Goal: Task Accomplishment & Management: Complete application form

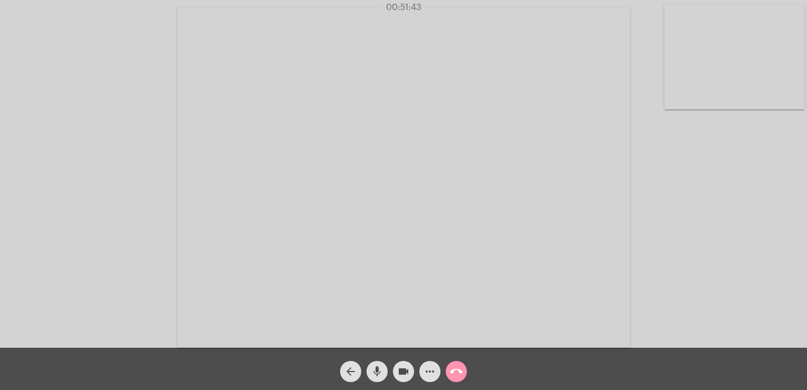
click at [341, 362] on div "arrow_back" at bounding box center [351, 369] width 26 height 26
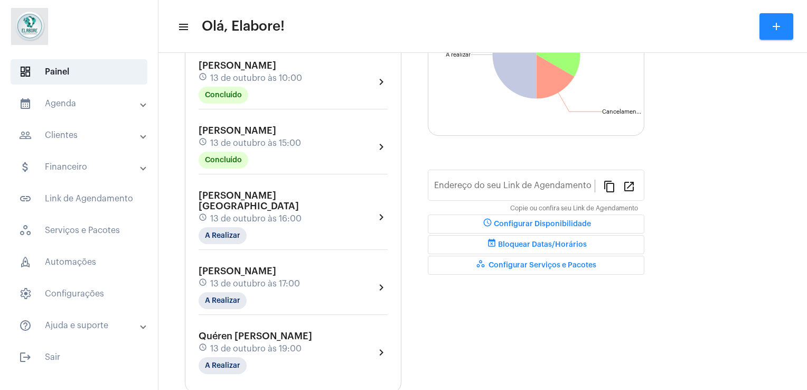
scroll to position [144, 0]
click at [235, 226] on mat-chip "A Realizar" at bounding box center [223, 234] width 48 height 17
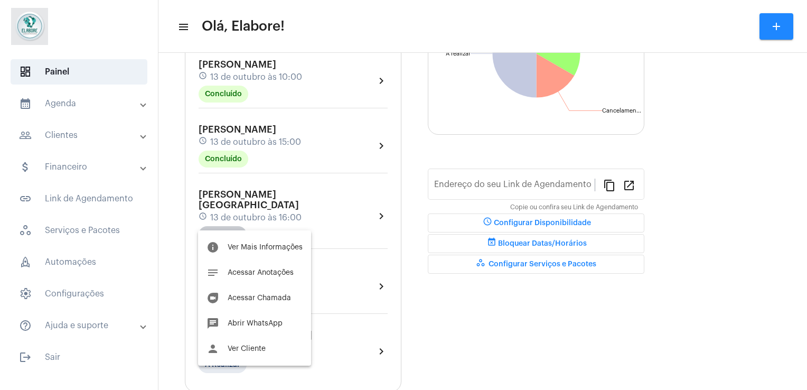
type input "[URL][DOMAIN_NAME]"
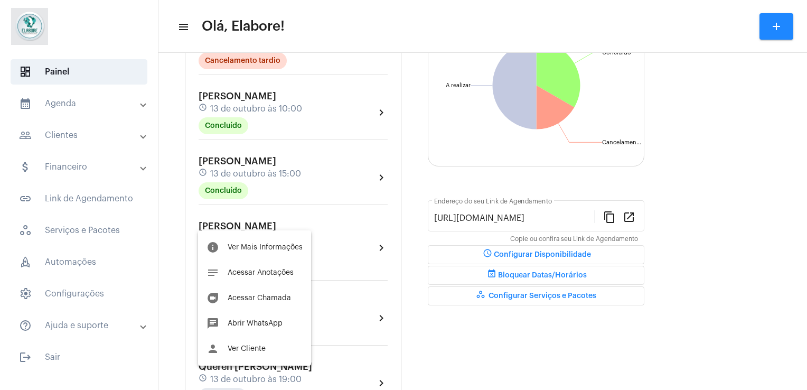
scroll to position [175, 0]
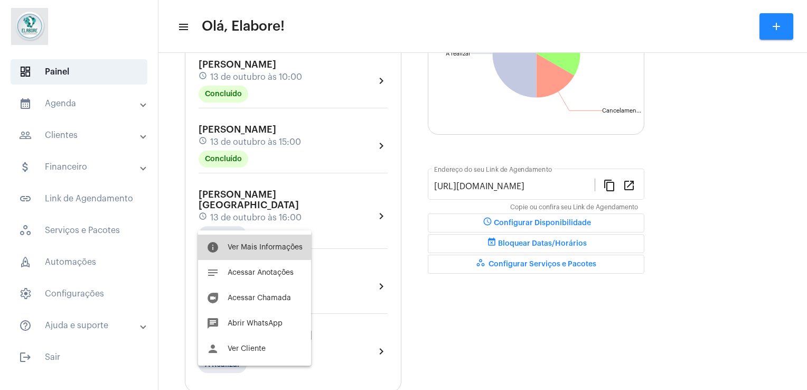
click at [251, 241] on button "info Ver Mais Informações" at bounding box center [254, 247] width 113 height 25
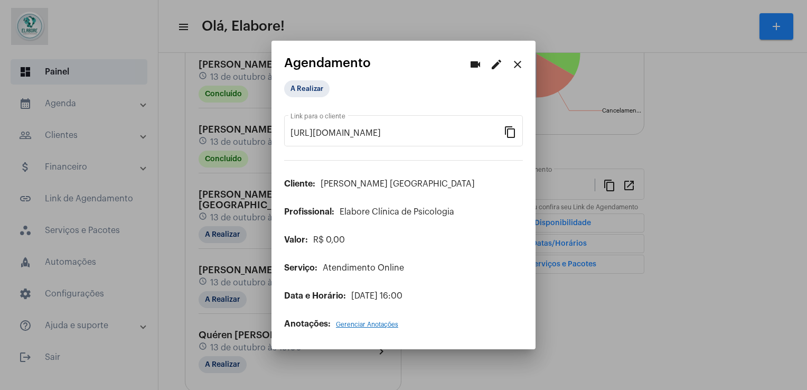
click at [307, 101] on div "A Realizar" at bounding box center [403, 91] width 239 height 22
click at [306, 94] on mat-chip "A Realizar" at bounding box center [306, 88] width 45 height 17
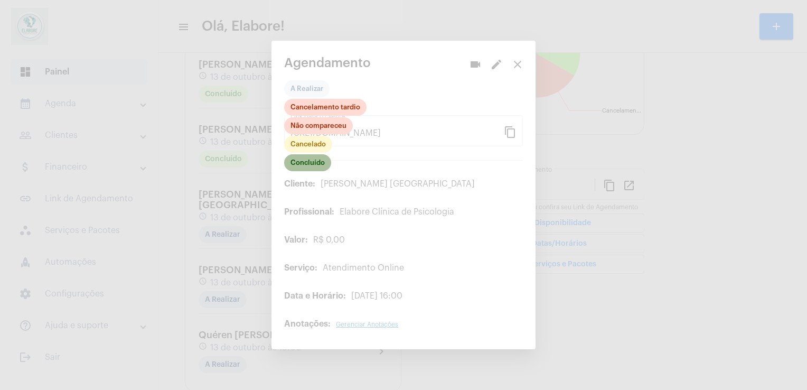
click at [318, 163] on mat-chip "Concluído" at bounding box center [307, 162] width 47 height 17
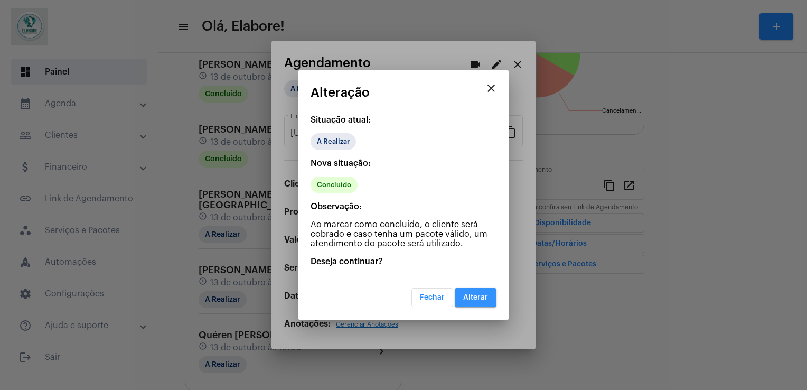
click at [473, 294] on span "Alterar" at bounding box center [475, 297] width 25 height 7
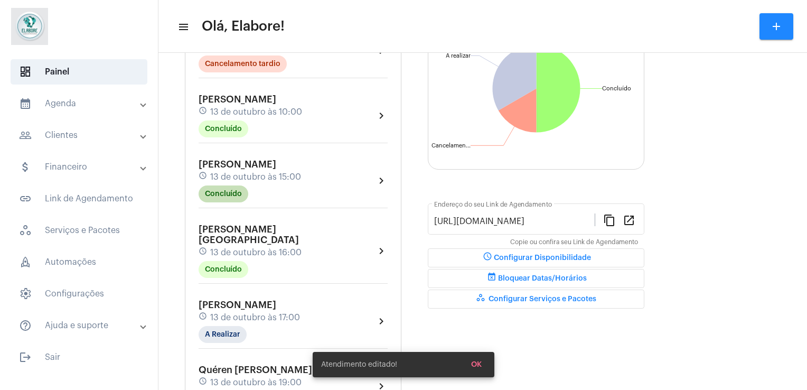
scroll to position [141, 0]
click at [220, 325] on mat-chip "A Realizar" at bounding box center [223, 333] width 48 height 17
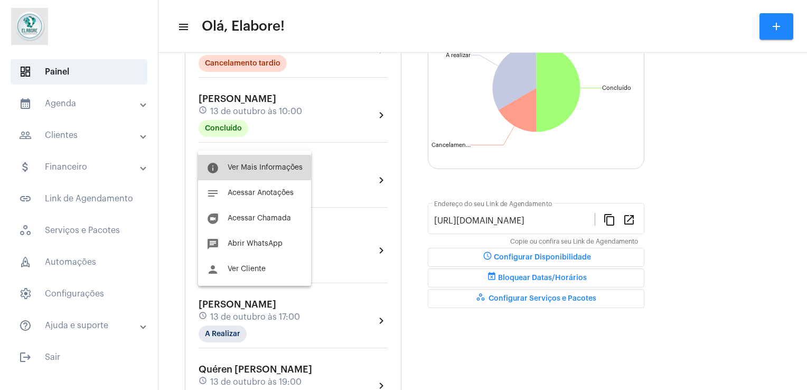
click at [219, 179] on button "info Ver Mais Informações" at bounding box center [254, 167] width 113 height 25
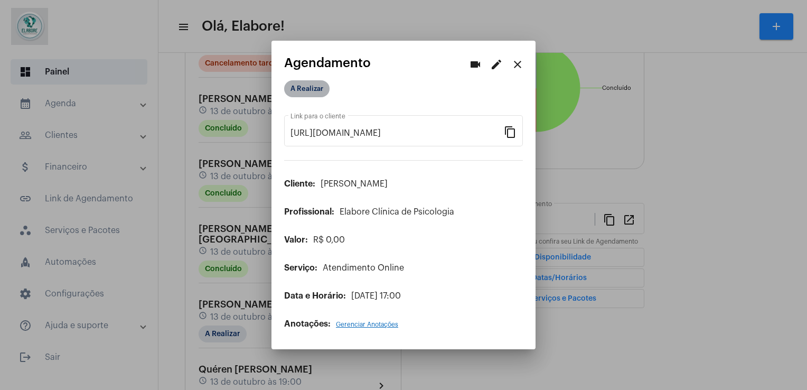
click at [317, 88] on mat-chip "A Realizar" at bounding box center [306, 88] width 45 height 17
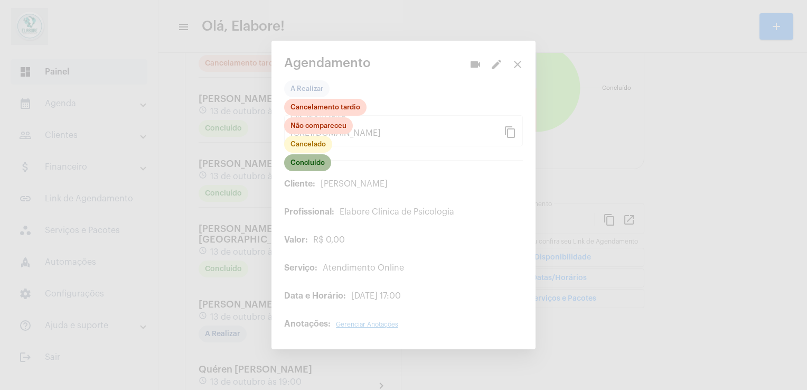
click at [306, 167] on mat-chip "Concluído" at bounding box center [307, 162] width 47 height 17
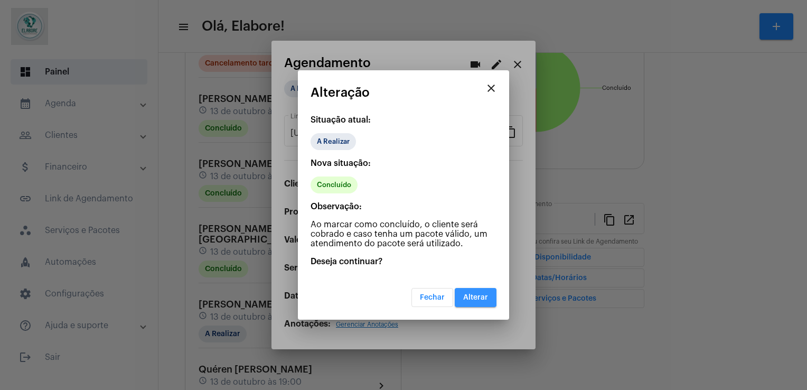
click at [468, 296] on span "Alterar" at bounding box center [475, 297] width 25 height 7
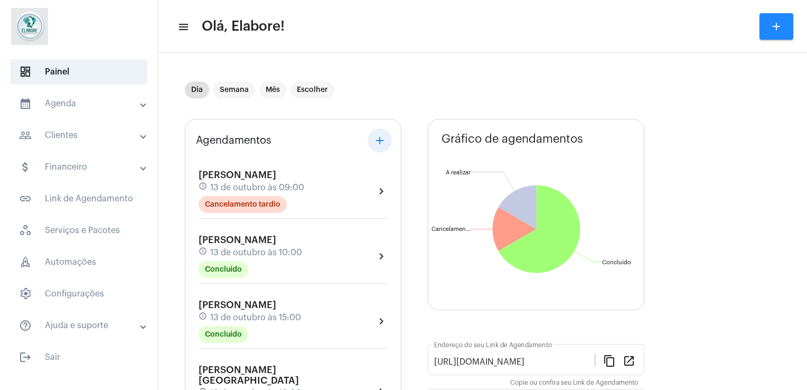
click at [386, 138] on button "add" at bounding box center [379, 140] width 21 height 21
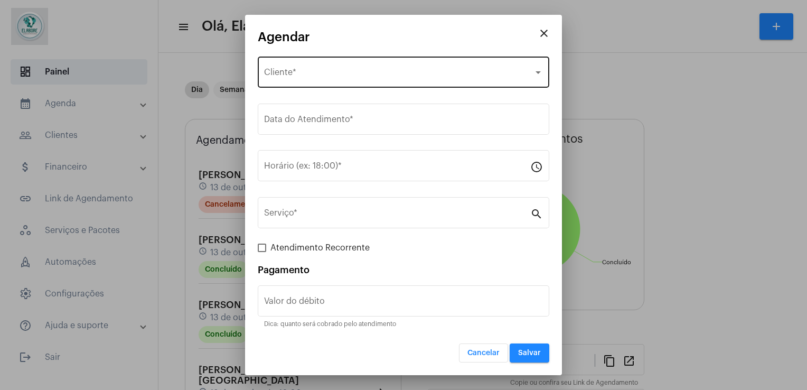
click at [353, 60] on div "Selecione o Cliente Cliente *" at bounding box center [403, 70] width 279 height 33
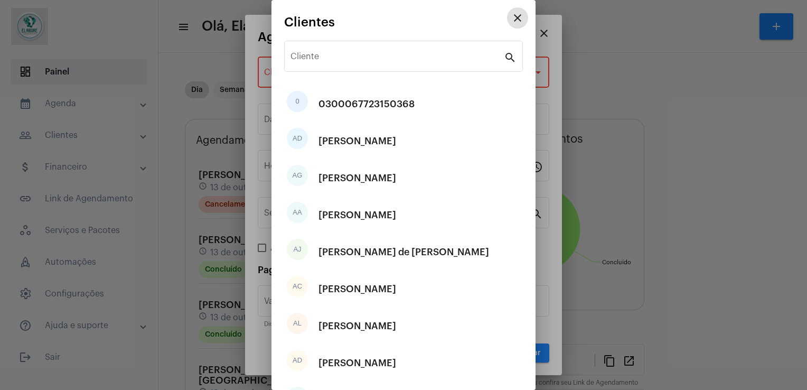
click at [507, 7] on button "close" at bounding box center [517, 17] width 21 height 21
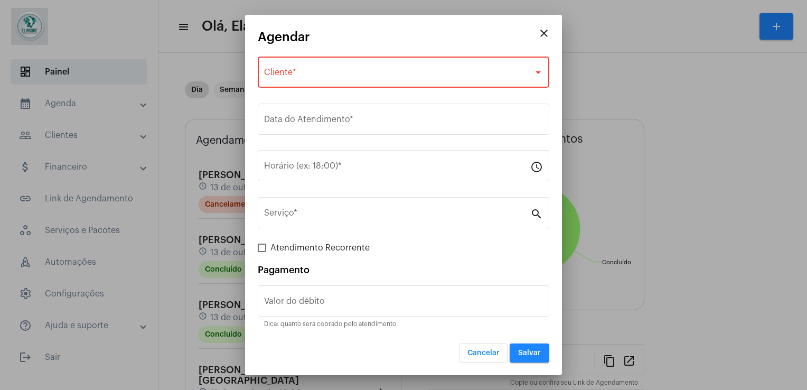
click at [351, 69] on div "Selecione o Cliente Cliente *" at bounding box center [403, 70] width 279 height 33
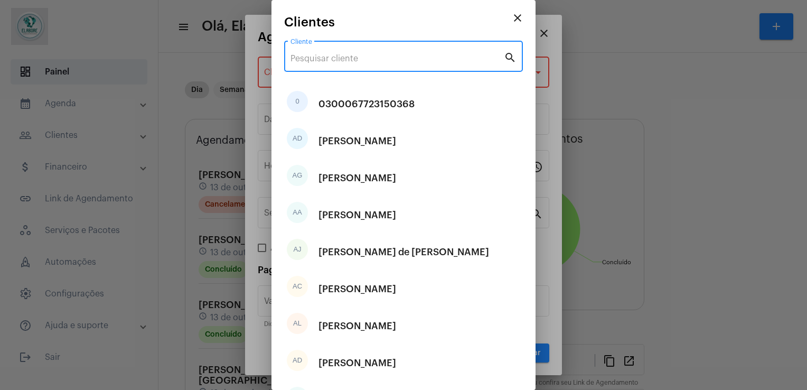
click at [350, 54] on input "Cliente" at bounding box center [397, 59] width 213 height 10
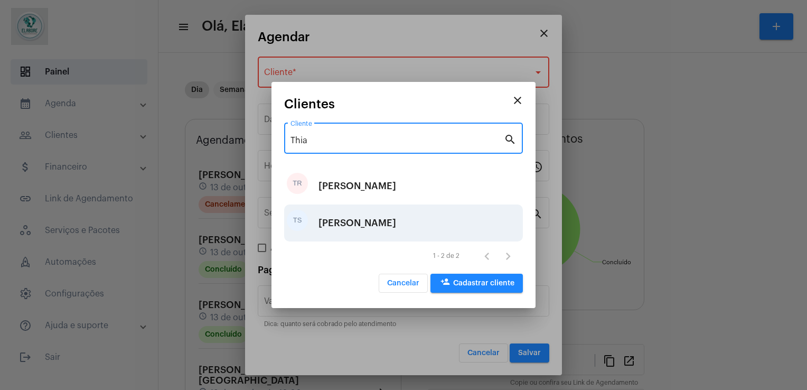
type input "Thia"
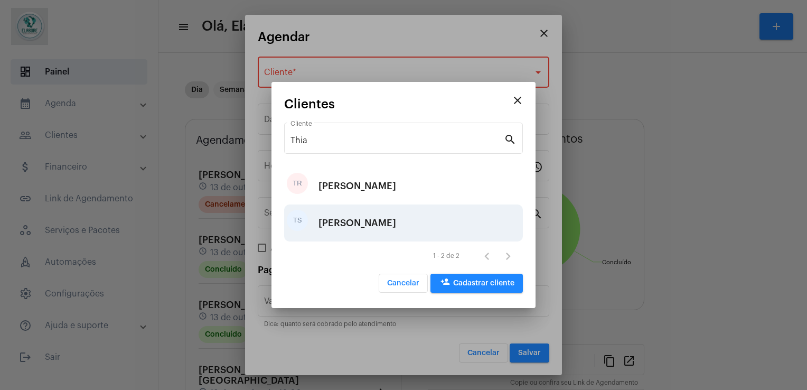
click at [335, 225] on div "[PERSON_NAME]" at bounding box center [358, 223] width 78 height 32
type input "R$"
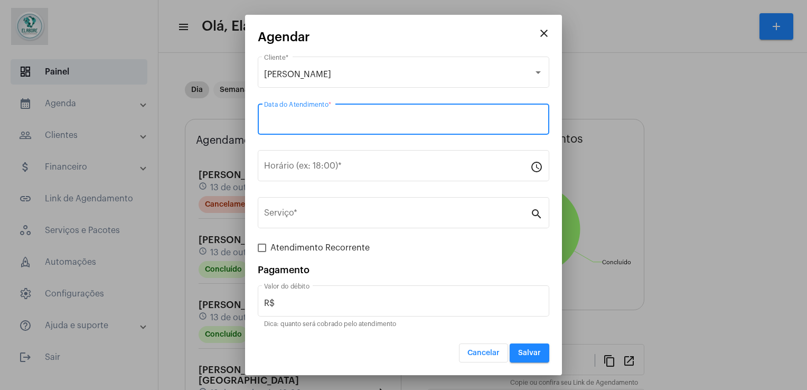
click at [320, 123] on input "Data do Atendimento *" at bounding box center [403, 122] width 279 height 10
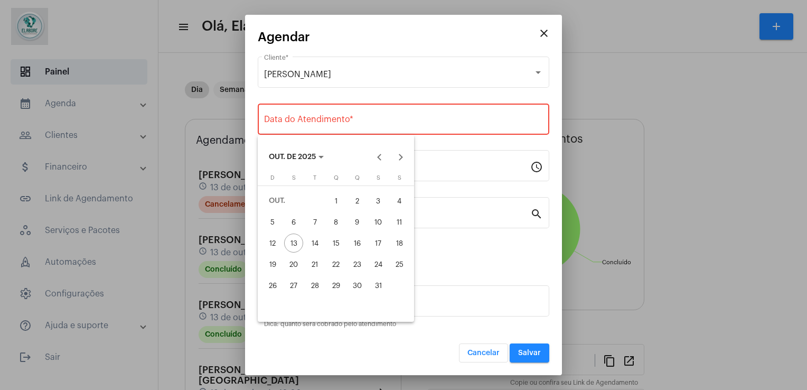
click at [313, 242] on div "14" at bounding box center [314, 242] width 19 height 19
type input "[DATE]"
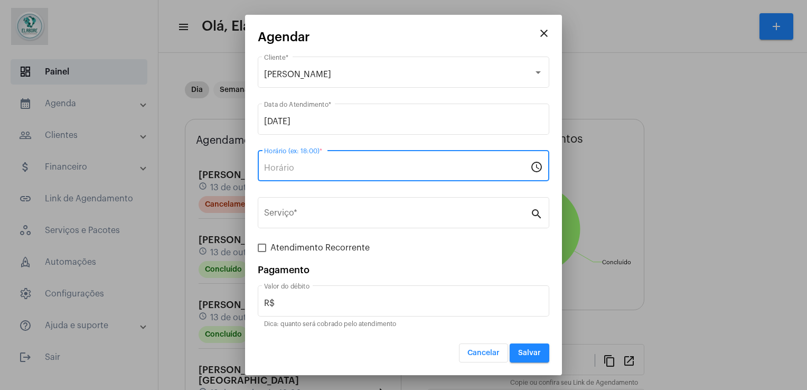
click at [316, 165] on input "Horário (ex: 18:00) *" at bounding box center [397, 168] width 266 height 10
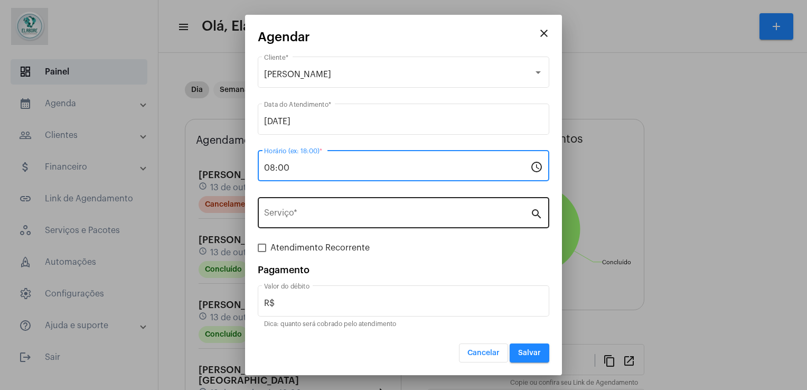
type input "08:00"
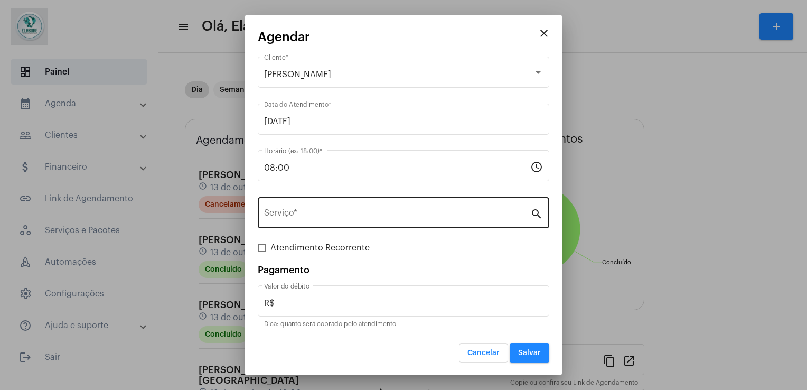
click at [315, 200] on div "Serviço *" at bounding box center [397, 211] width 266 height 33
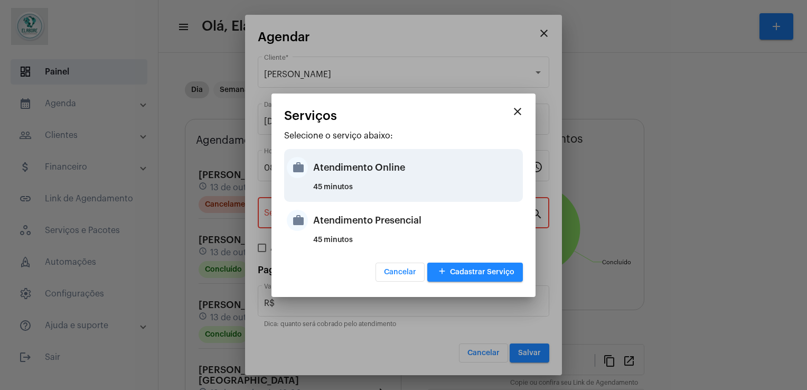
click at [363, 195] on div "45 minutos" at bounding box center [416, 191] width 207 height 16
type input "Atendimento Online"
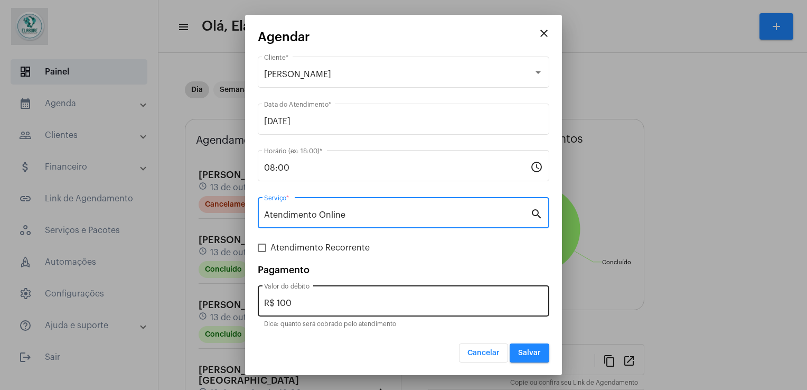
click at [336, 300] on input "R$ 100" at bounding box center [403, 303] width 279 height 10
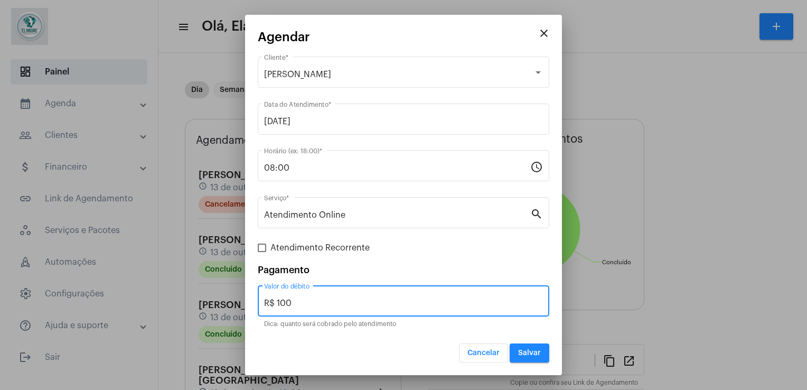
click at [336, 300] on input "R$ 100" at bounding box center [403, 303] width 279 height 10
type input "R$ 0"
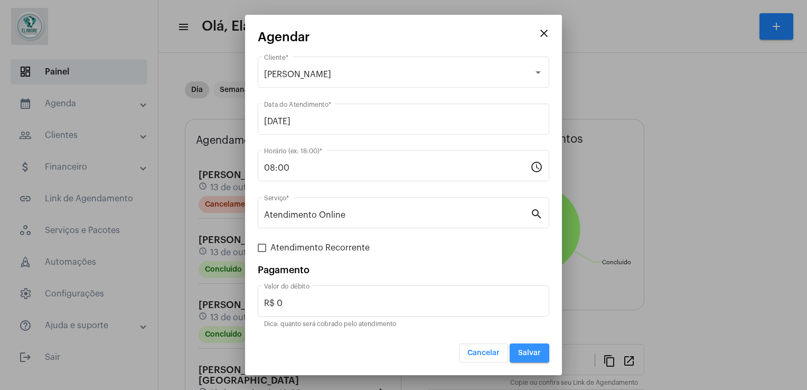
click at [546, 348] on button "Salvar" at bounding box center [530, 352] width 40 height 19
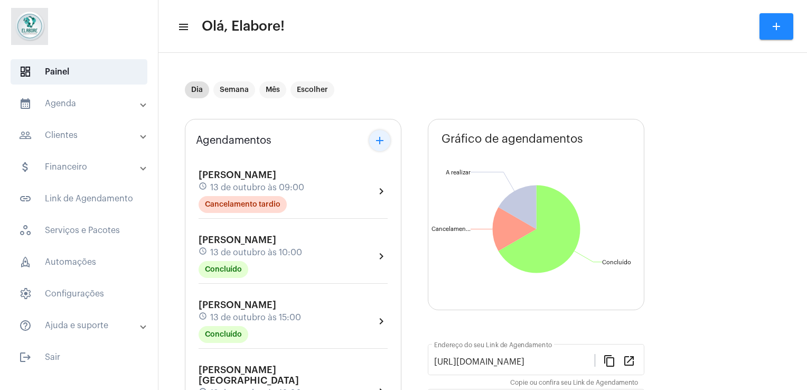
click at [376, 145] on mat-icon "add" at bounding box center [379, 140] width 13 height 13
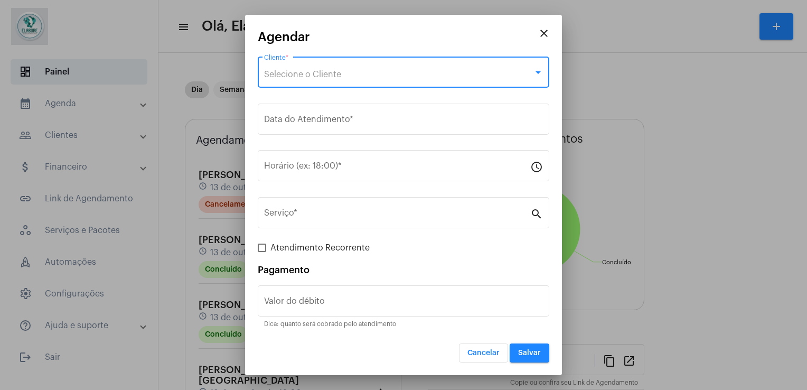
click at [325, 73] on span "Selecione o Cliente" at bounding box center [302, 74] width 77 height 8
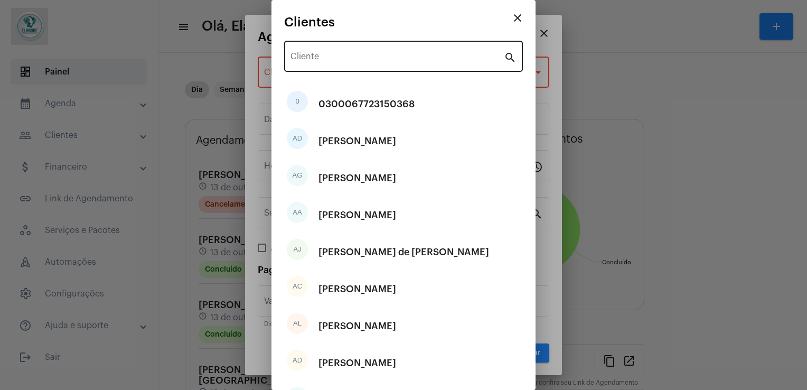
click at [355, 41] on div "Cliente" at bounding box center [397, 55] width 213 height 33
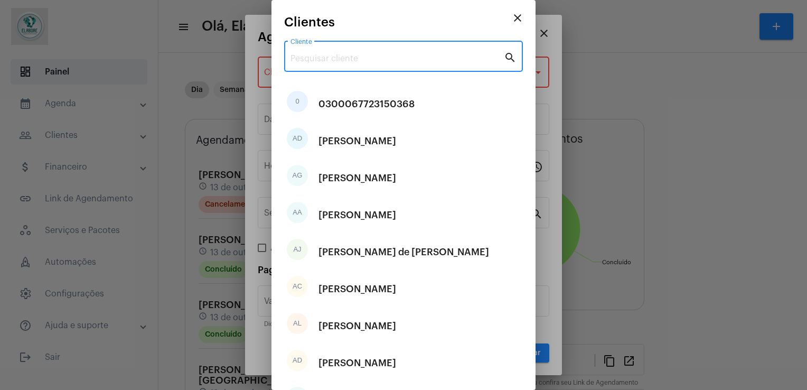
click at [363, 58] on input "Cliente" at bounding box center [397, 59] width 213 height 10
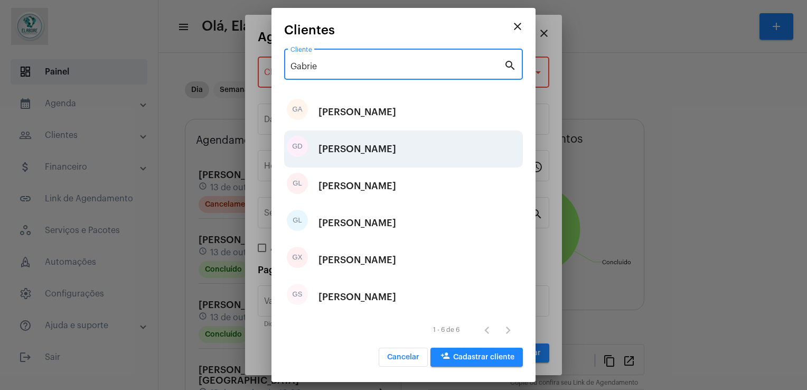
type input "Gabrie"
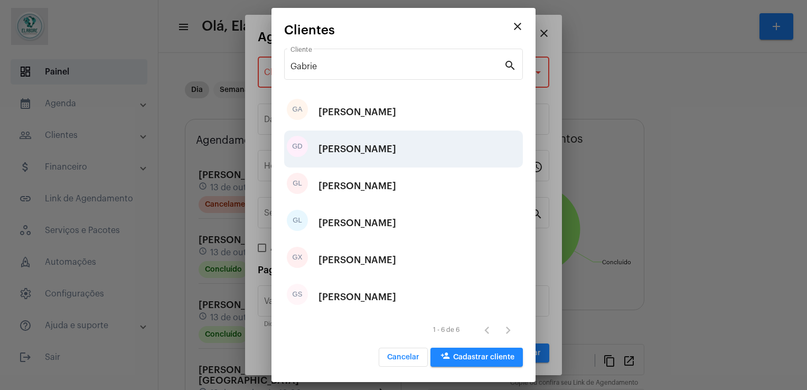
click at [376, 151] on div "[PERSON_NAME]" at bounding box center [358, 149] width 78 height 32
type input "R$"
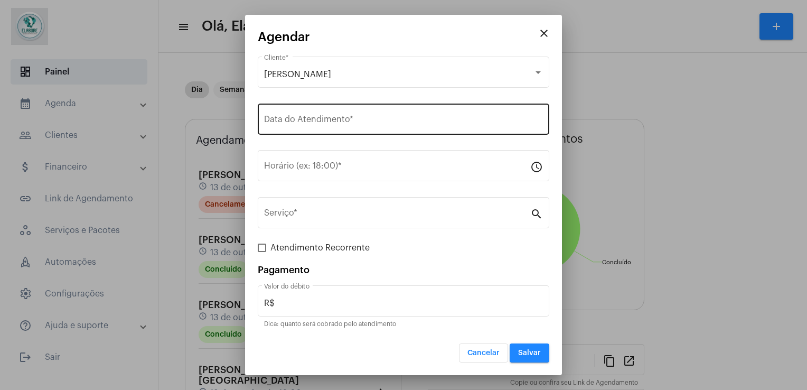
click at [321, 113] on div "Data do Atendimento *" at bounding box center [403, 117] width 279 height 33
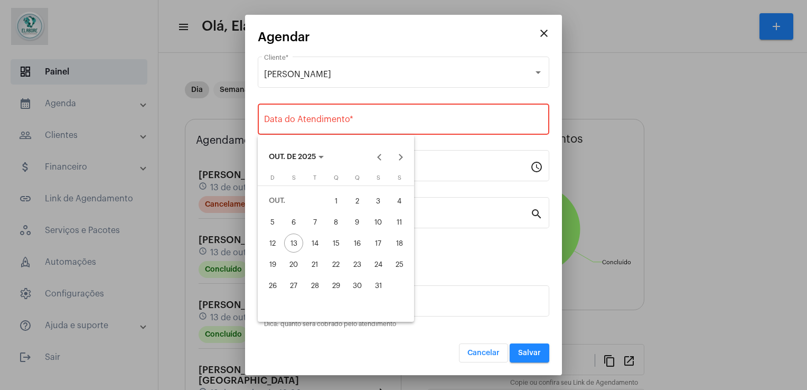
click at [321, 249] on div "14" at bounding box center [314, 242] width 19 height 19
type input "[DATE]"
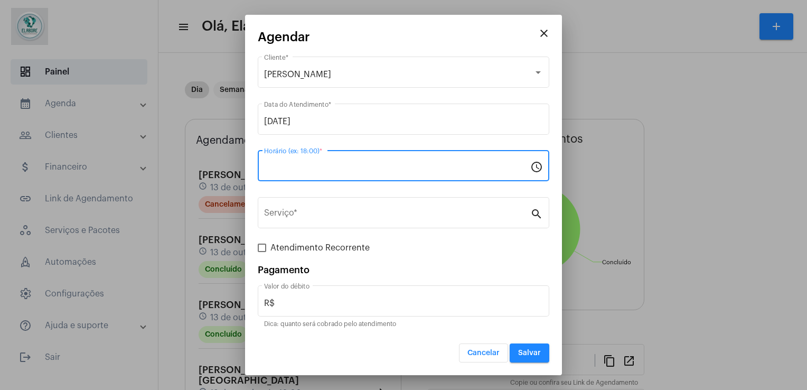
click at [336, 171] on input "Horário (ex: 18:00) *" at bounding box center [397, 168] width 266 height 10
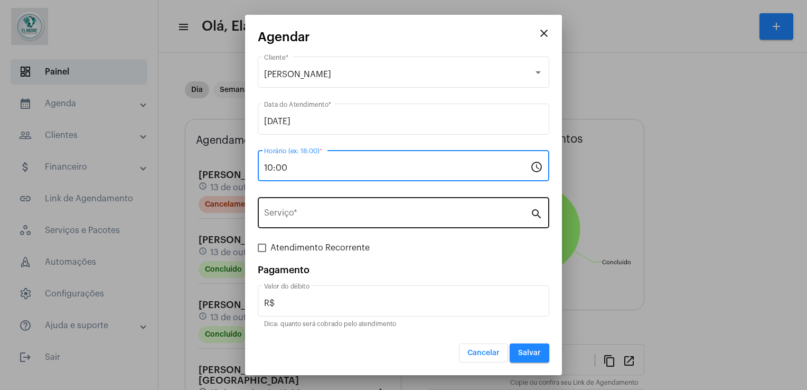
type input "10:00"
click at [348, 205] on div "Serviço *" at bounding box center [397, 211] width 266 height 33
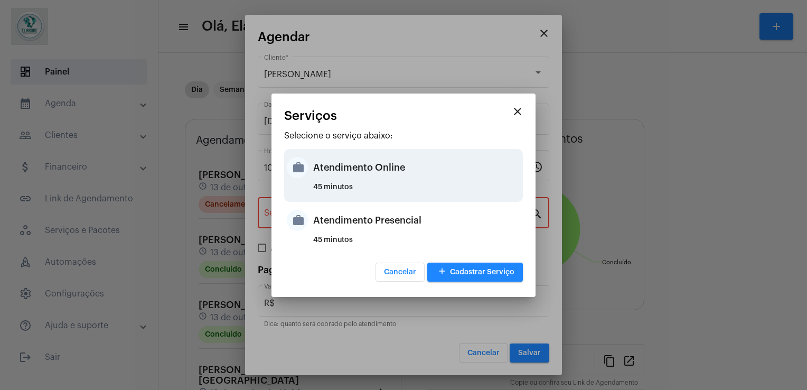
click at [361, 184] on div "45 minutos" at bounding box center [416, 191] width 207 height 16
type input "Atendimento Online"
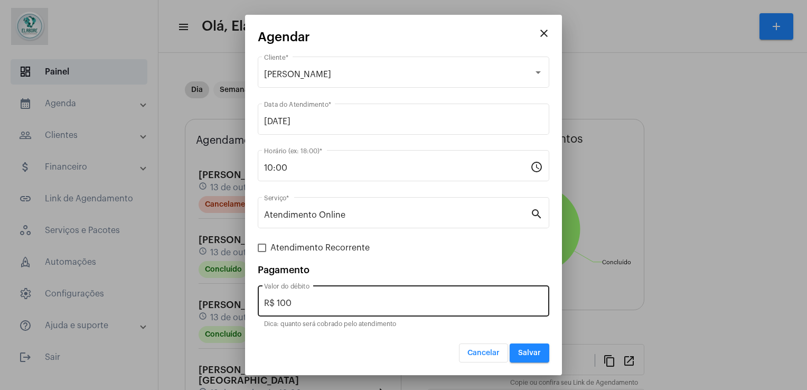
click at [335, 314] on div "R$ 100 Valor do débito" at bounding box center [403, 299] width 279 height 33
click at [328, 307] on div "R$ 100 Valor do débito" at bounding box center [403, 299] width 279 height 33
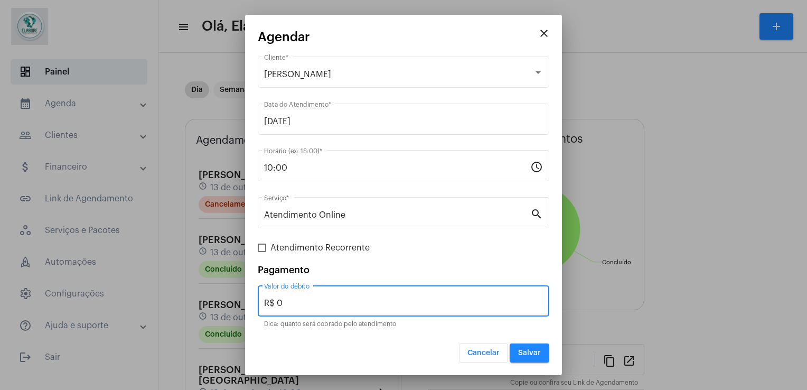
type input "R$ 0"
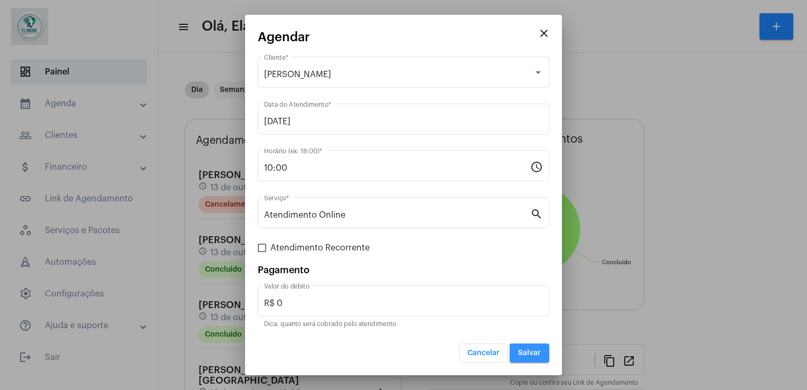
click at [528, 353] on span "Salvar" at bounding box center [529, 352] width 23 height 7
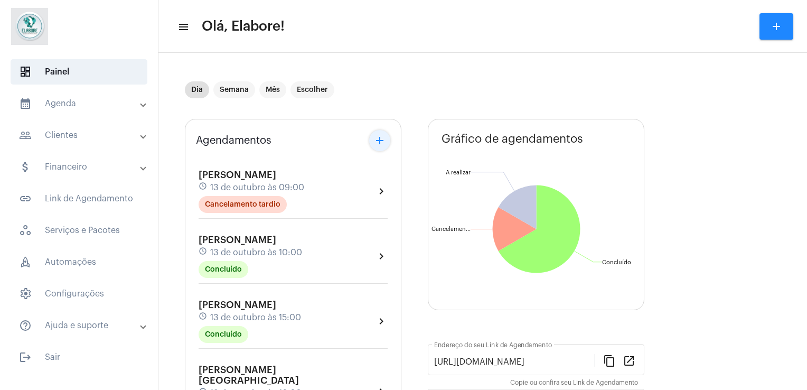
click at [385, 136] on mat-icon "add" at bounding box center [379, 140] width 13 height 13
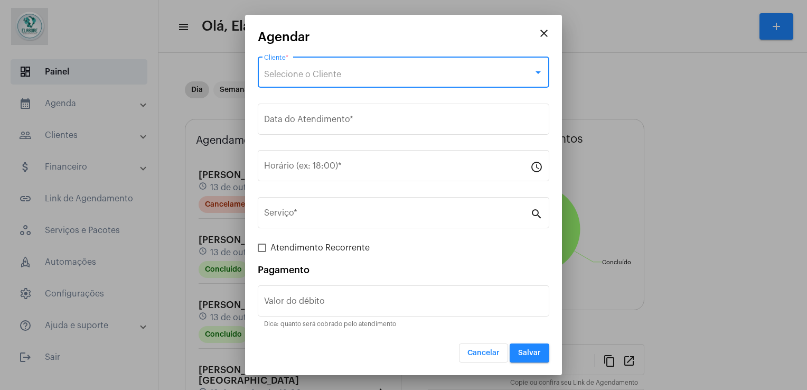
click at [320, 71] on span "Selecione o Cliente" at bounding box center [302, 74] width 77 height 8
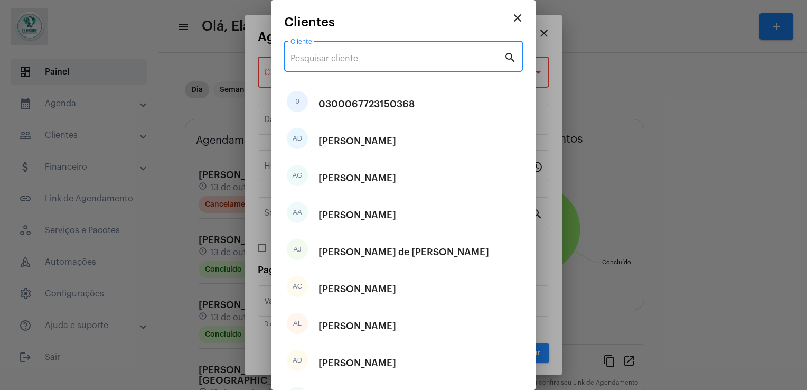
click at [323, 60] on input "Cliente" at bounding box center [397, 59] width 213 height 10
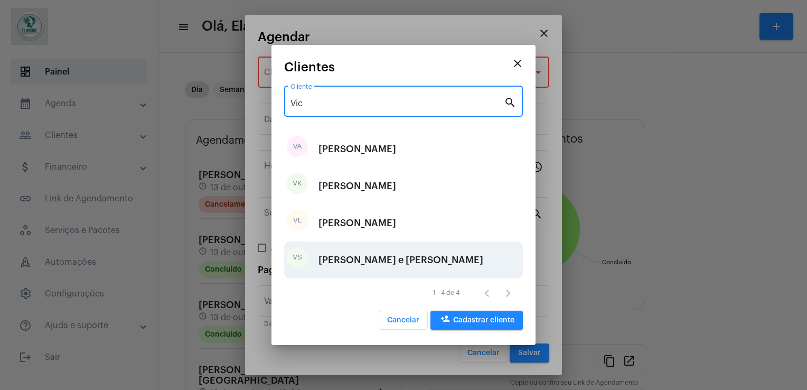
type input "Vic"
click at [352, 254] on div "[PERSON_NAME] e [PERSON_NAME]" at bounding box center [401, 260] width 165 height 32
type input "R$"
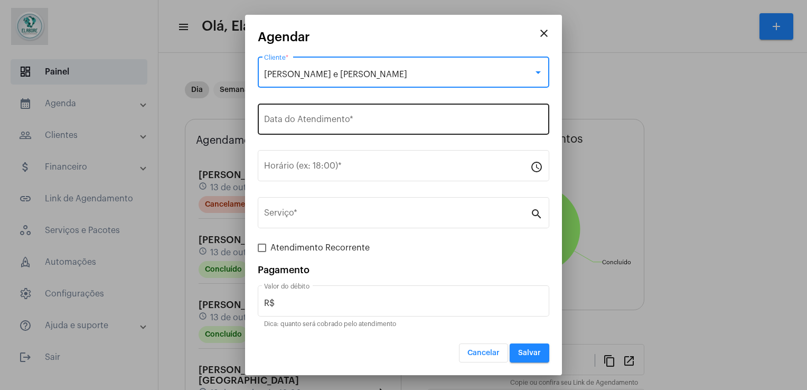
drag, startPoint x: 352, startPoint y: 254, endPoint x: 345, endPoint y: 105, distance: 149.7
click at [345, 105] on div "Data do Atendimento *" at bounding box center [403, 117] width 279 height 33
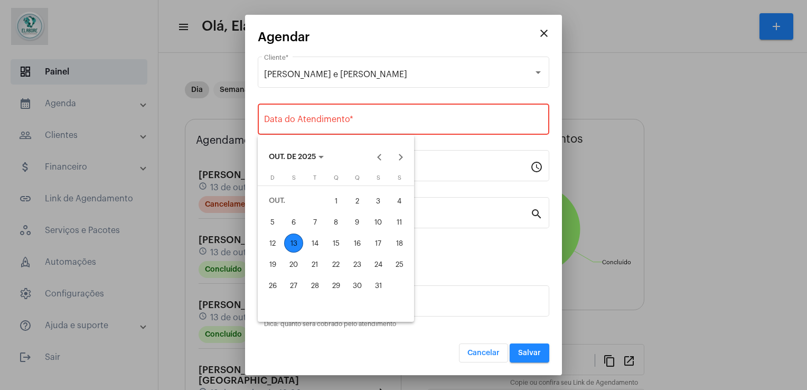
click at [311, 243] on div "14" at bounding box center [314, 242] width 19 height 19
type input "[DATE]"
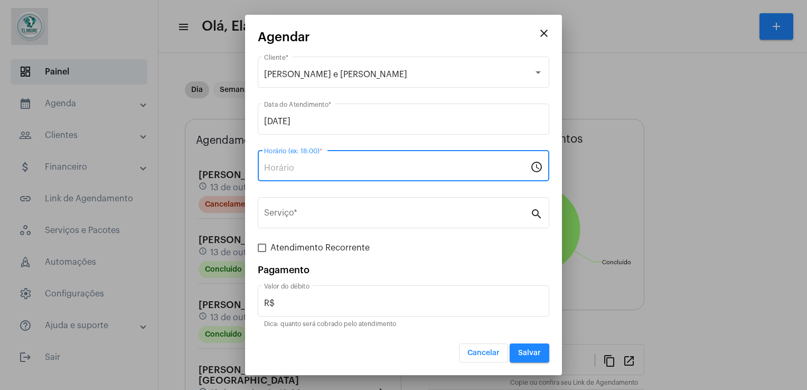
click at [288, 167] on input "Horário (ex: 18:00) *" at bounding box center [397, 168] width 266 height 10
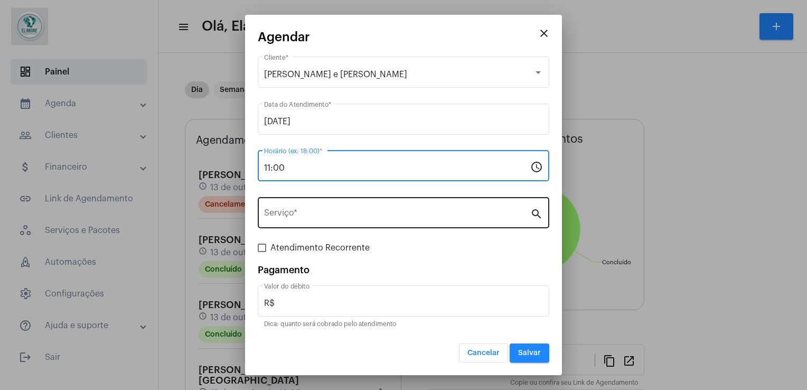
type input "11:00"
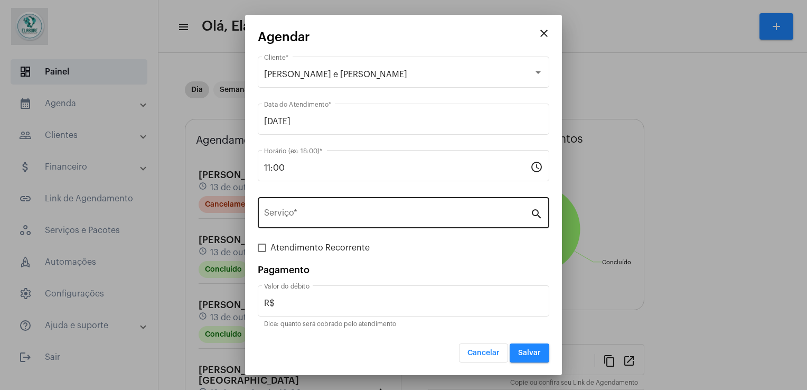
click at [317, 202] on div "Serviço *" at bounding box center [397, 211] width 266 height 33
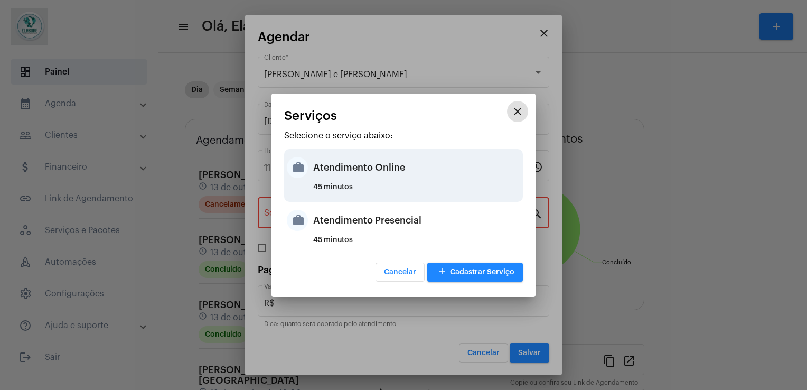
click at [338, 175] on div "Atendimento Online" at bounding box center [416, 168] width 207 height 32
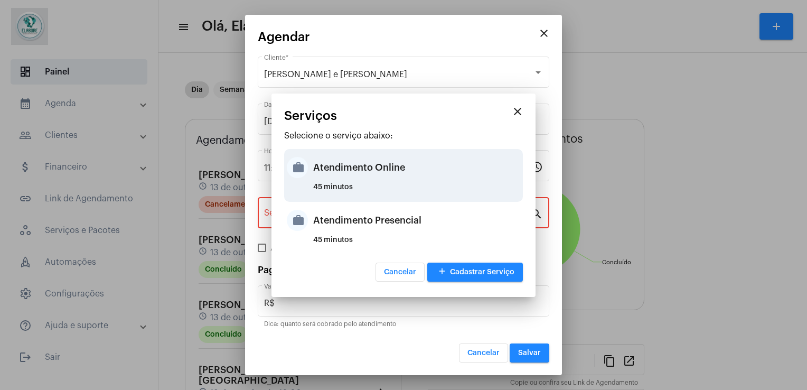
type input "Atendimento Online"
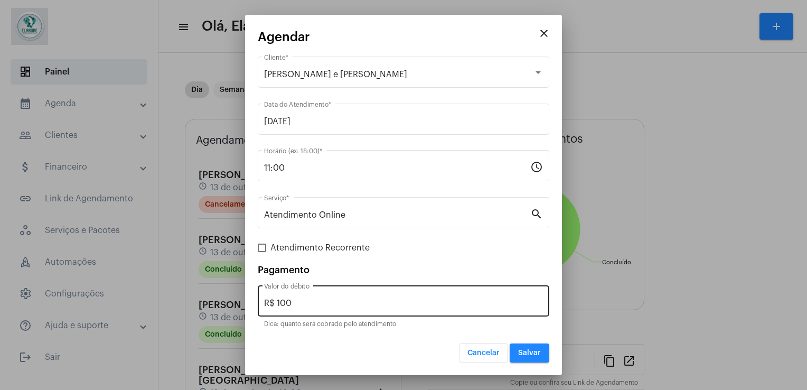
click at [321, 295] on div "R$ 100 Valor do débito" at bounding box center [403, 299] width 279 height 33
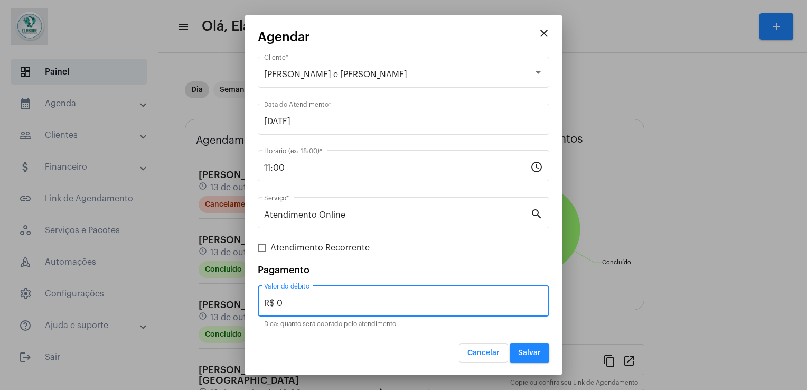
type input "R$ 0"
click at [535, 343] on button "Salvar" at bounding box center [530, 352] width 40 height 19
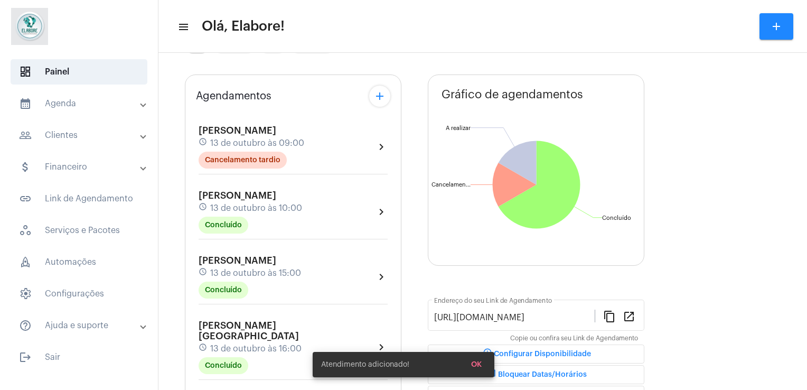
scroll to position [13, 0]
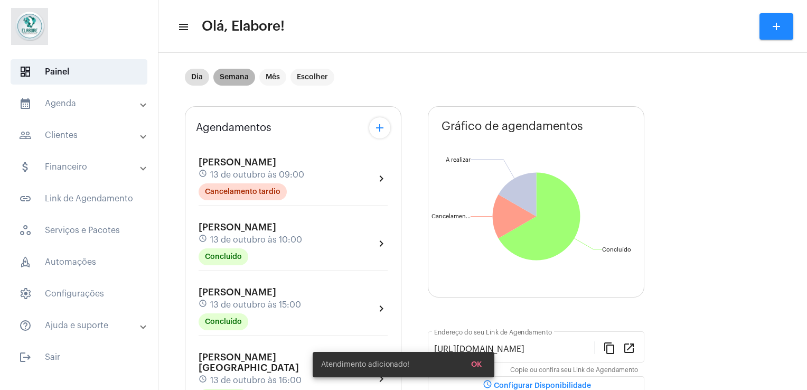
click at [238, 78] on mat-chip "Semana" at bounding box center [234, 77] width 42 height 17
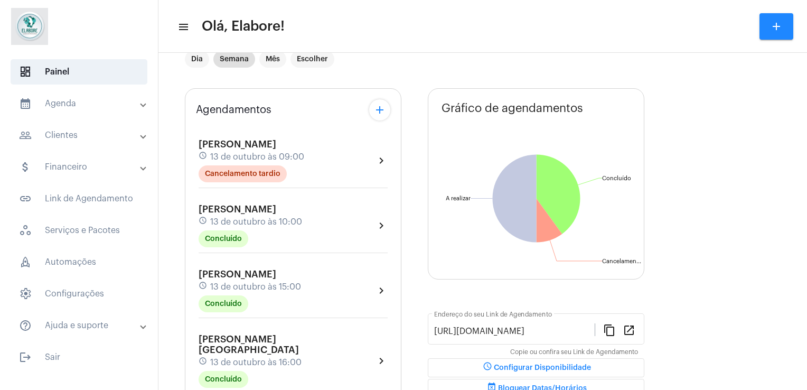
scroll to position [0, 0]
